Goal: Task Accomplishment & Management: Complete application form

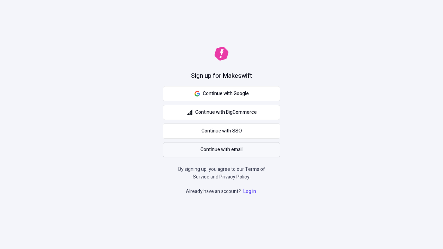
click at [222, 150] on span "Continue with email" at bounding box center [222, 150] width 42 height 8
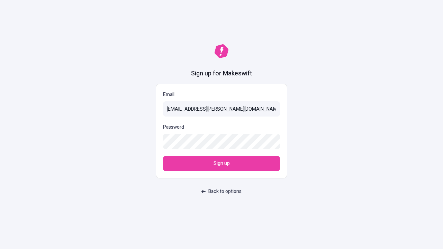
type input "[EMAIL_ADDRESS][PERSON_NAME][DOMAIN_NAME]"
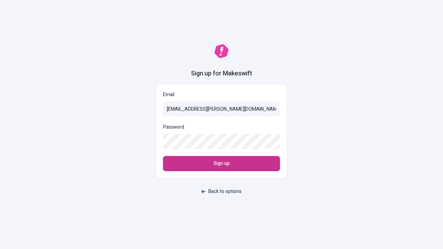
click at [222, 164] on span "Sign up" at bounding box center [222, 164] width 16 height 8
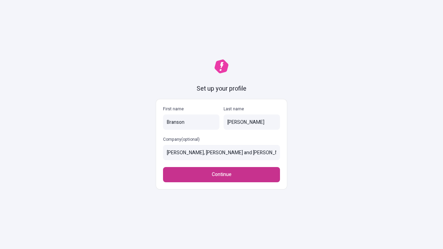
type input "[PERSON_NAME], [PERSON_NAME] and [PERSON_NAME]"
click at [222, 175] on span "Continue" at bounding box center [222, 175] width 20 height 8
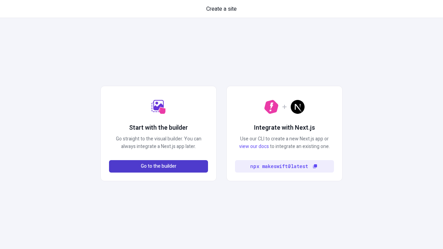
click at [159, 167] on span "Go to the builder" at bounding box center [159, 167] width 36 height 8
